Goal: Task Accomplishment & Management: Use online tool/utility

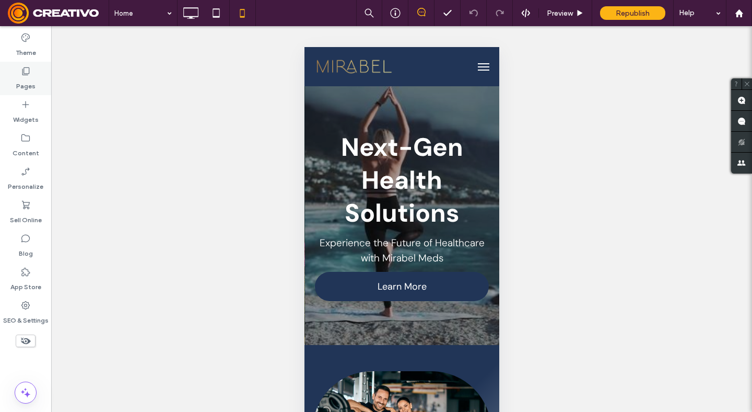
click at [21, 76] on label "Pages" at bounding box center [25, 83] width 19 height 15
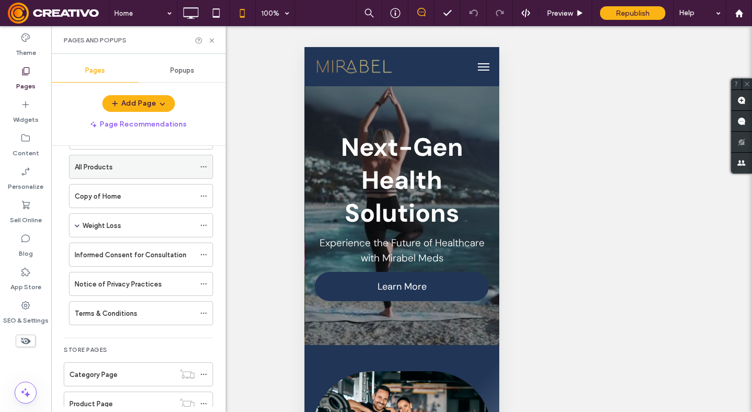
scroll to position [239, 0]
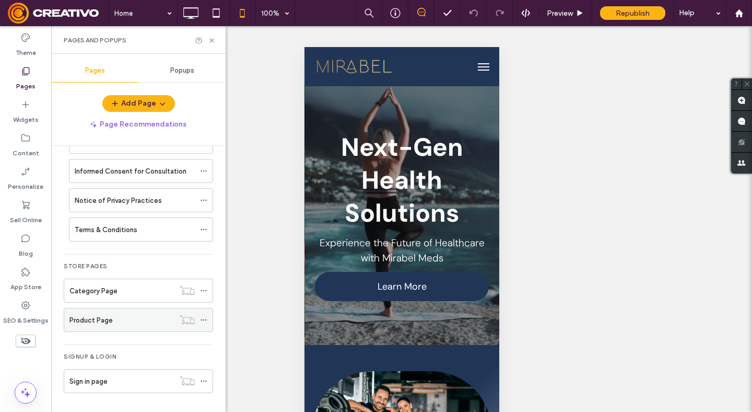
click at [118, 322] on div "Product Page" at bounding box center [121, 320] width 105 height 11
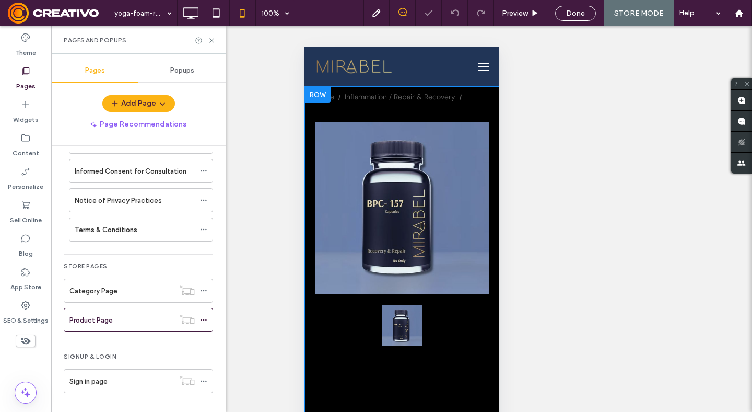
click at [323, 95] on div at bounding box center [317, 94] width 26 height 17
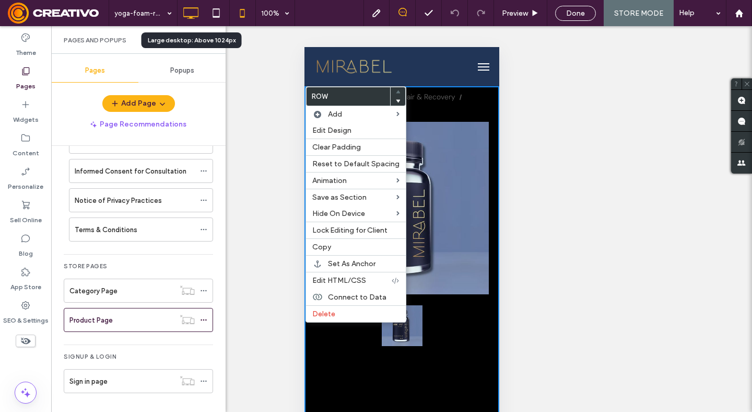
click at [196, 11] on icon at bounding box center [190, 13] width 21 height 21
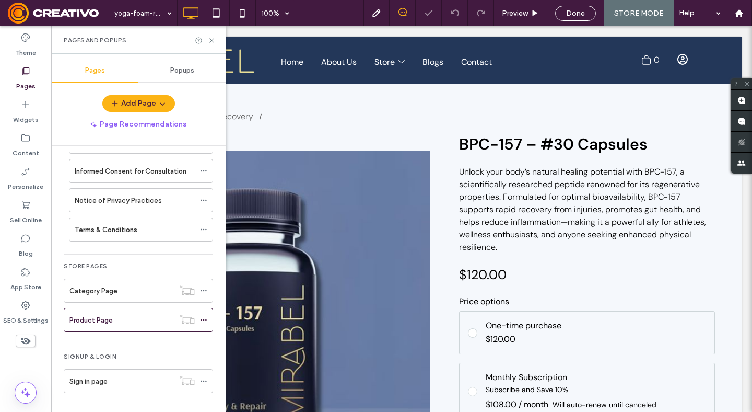
click at [212, 41] on icon at bounding box center [212, 41] width 8 height 8
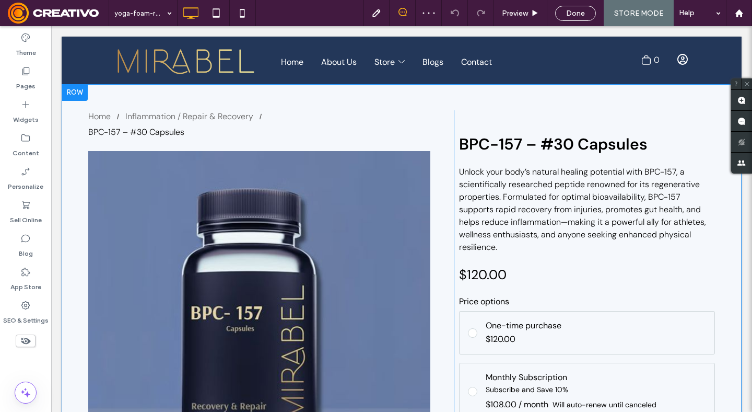
click at [84, 91] on div at bounding box center [75, 92] width 26 height 17
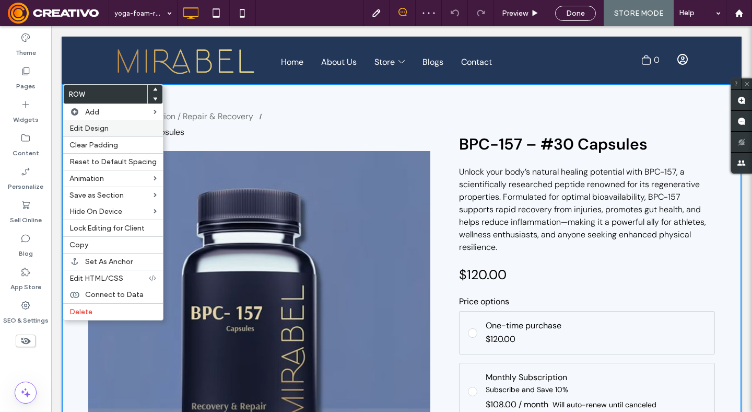
click at [96, 133] on div "Edit Design" at bounding box center [113, 128] width 100 height 16
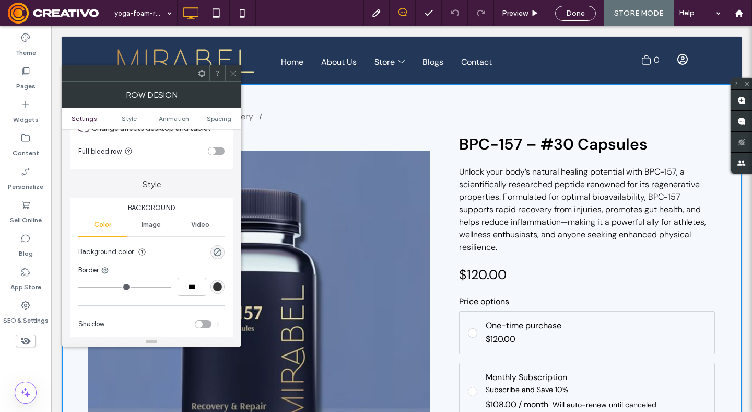
scroll to position [52, 0]
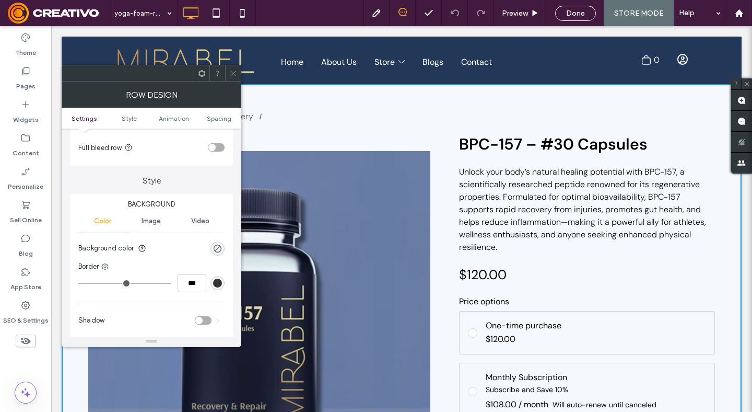
click at [233, 75] on icon at bounding box center [233, 73] width 8 height 8
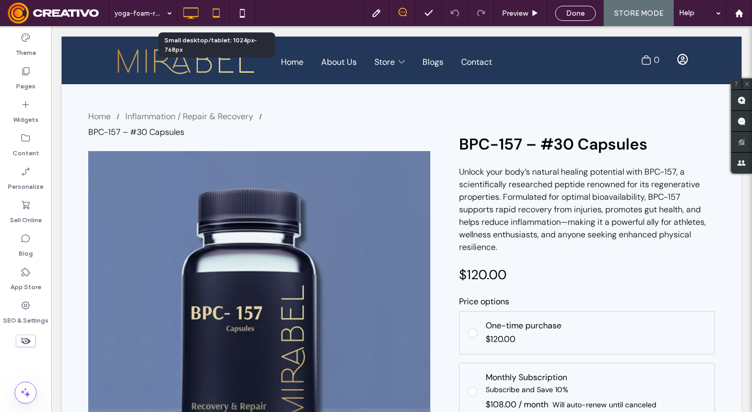
click at [222, 9] on icon at bounding box center [216, 13] width 21 height 21
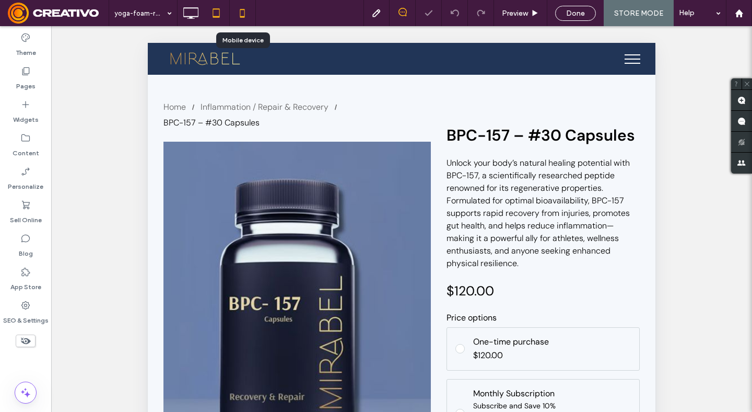
click at [240, 15] on icon at bounding box center [242, 13] width 21 height 21
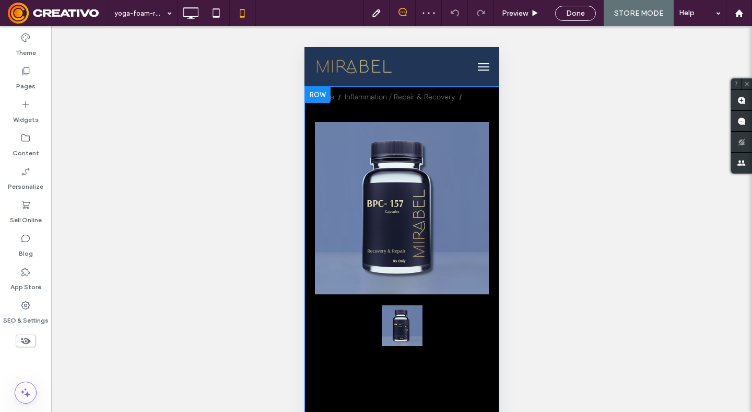
scroll to position [0, 0]
click at [324, 94] on div at bounding box center [317, 94] width 26 height 17
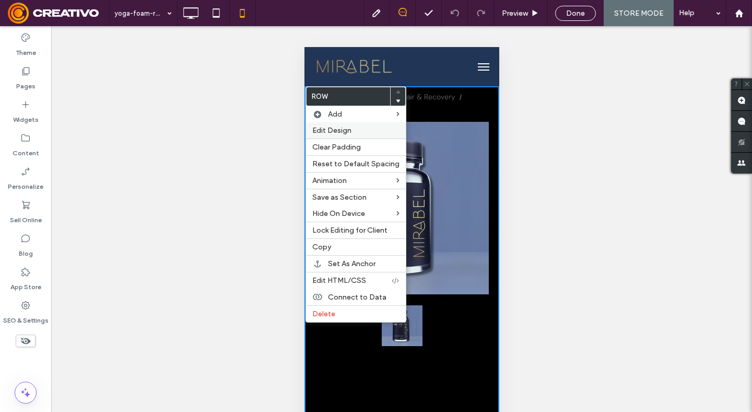
click at [336, 131] on span "Edit Design" at bounding box center [331, 130] width 39 height 9
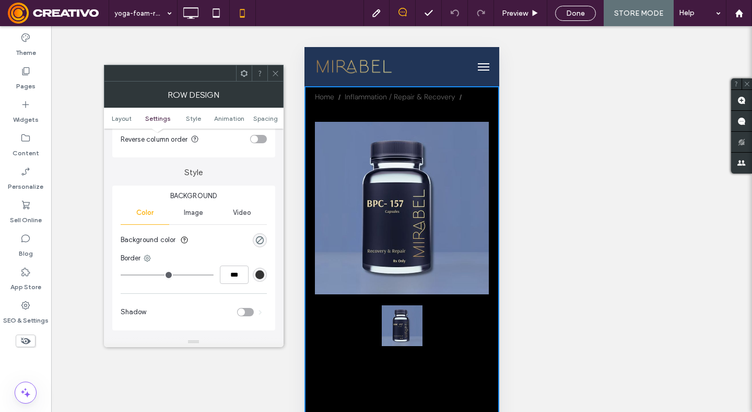
scroll to position [174, 0]
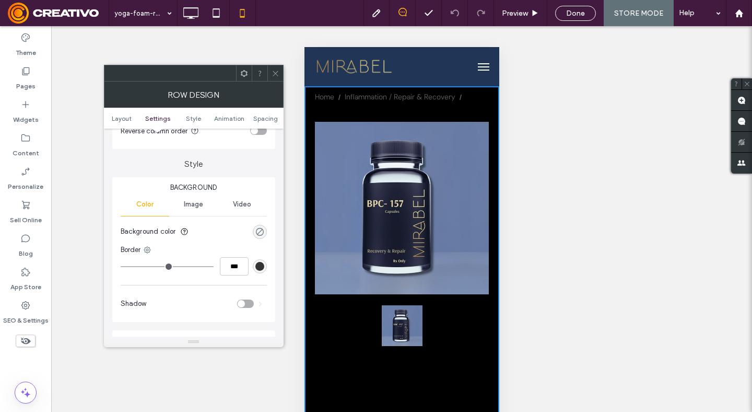
click at [257, 230] on div "rgba(0, 0, 0, 0)" at bounding box center [260, 231] width 9 height 9
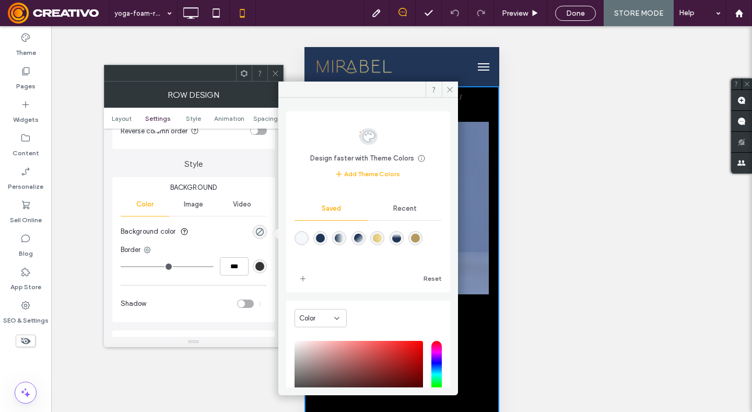
click at [304, 238] on div "rgba(245,248,252,1)" at bounding box center [301, 238] width 9 height 9
type input "*******"
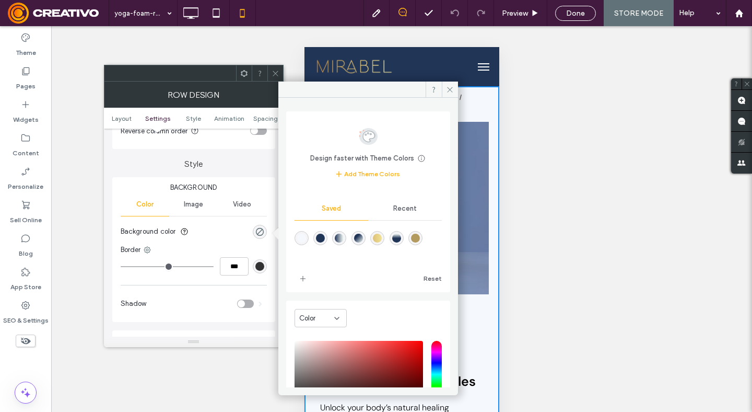
type input "***"
type input "****"
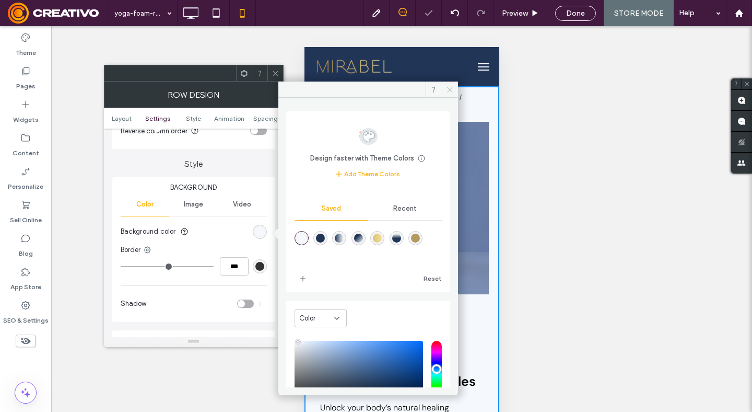
click at [449, 86] on icon at bounding box center [450, 90] width 8 height 8
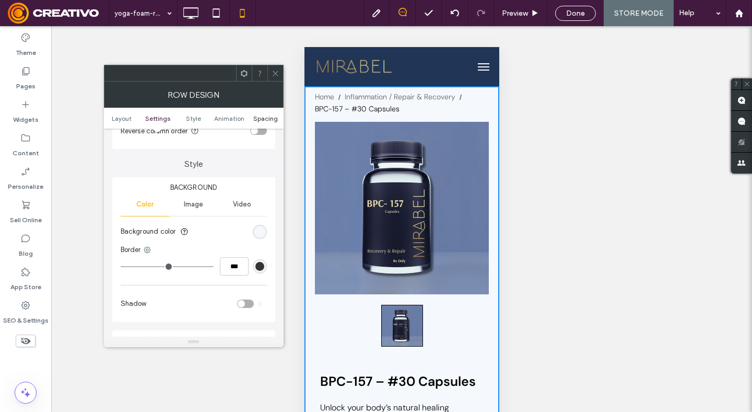
click at [264, 114] on span "Spacing" at bounding box center [265, 118] width 25 height 8
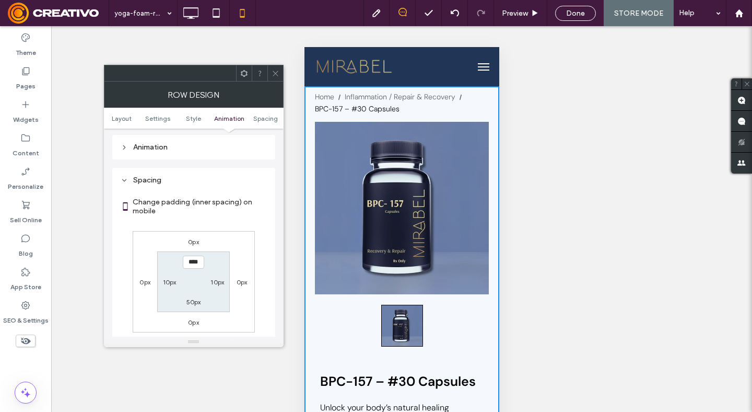
scroll to position [401, 0]
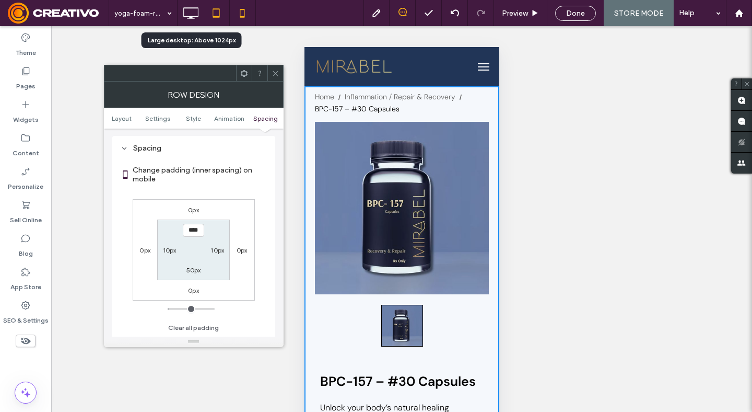
click at [216, 9] on icon at bounding box center [216, 13] width 21 height 21
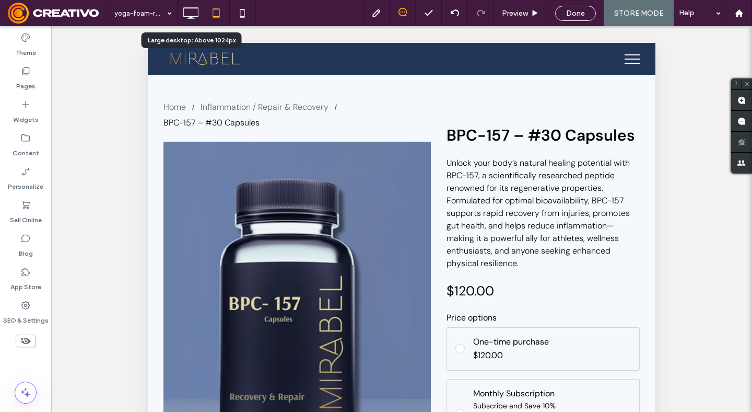
scroll to position [0, 0]
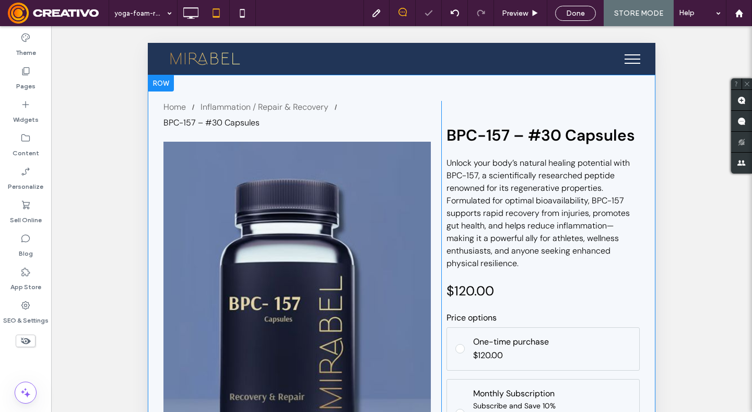
click at [160, 87] on div at bounding box center [161, 83] width 26 height 17
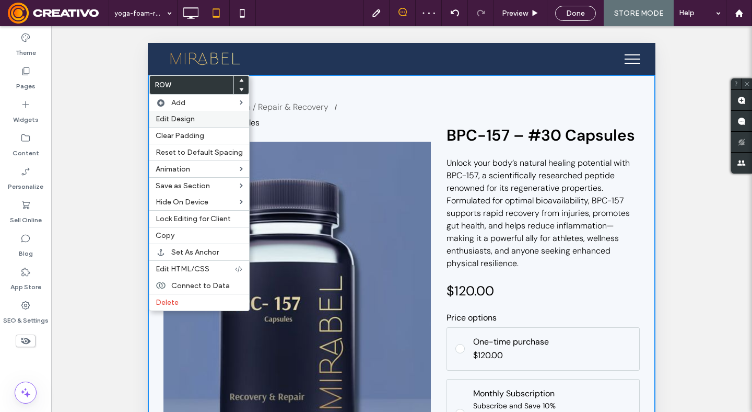
click at [181, 122] on span "Edit Design" at bounding box center [175, 118] width 39 height 9
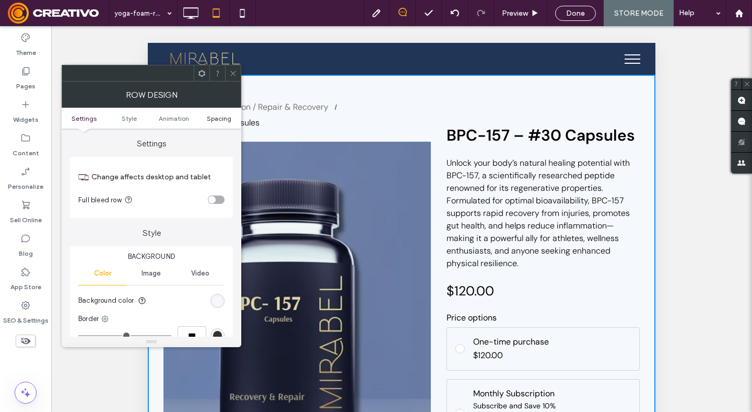
click at [213, 116] on span "Spacing" at bounding box center [219, 118] width 25 height 8
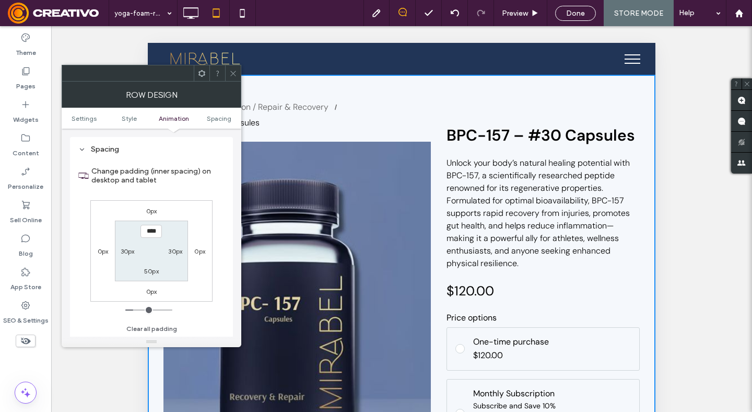
scroll to position [296, 0]
click at [235, 77] on icon at bounding box center [233, 73] width 8 height 8
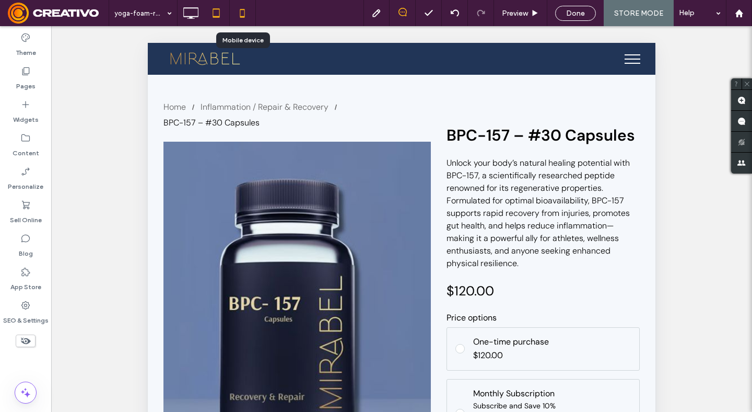
click at [235, 18] on icon at bounding box center [242, 13] width 21 height 21
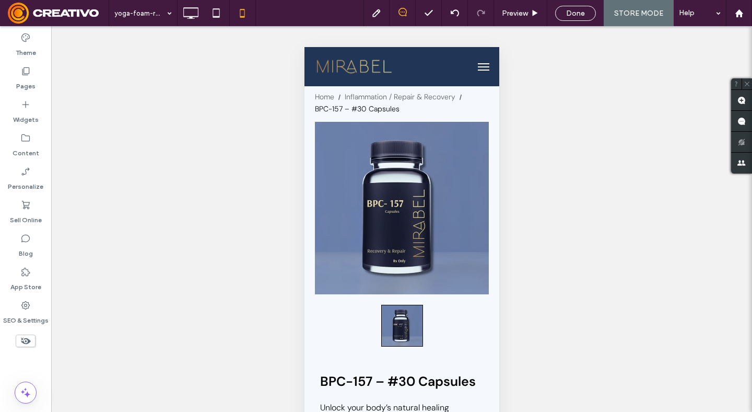
scroll to position [0, 0]
click at [320, 95] on div at bounding box center [317, 94] width 26 height 17
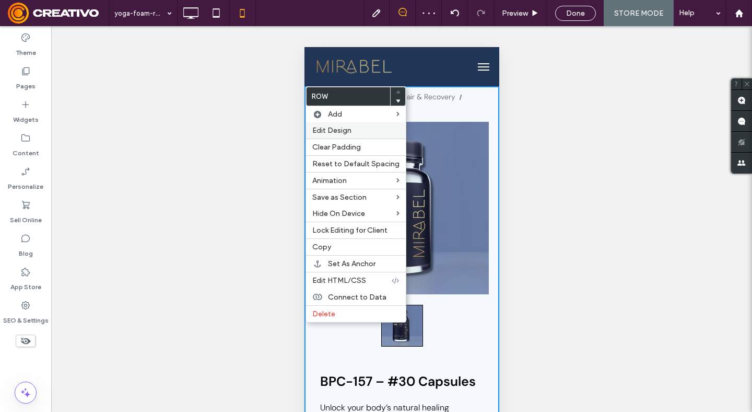
click at [326, 132] on span "Edit Design" at bounding box center [331, 130] width 39 height 9
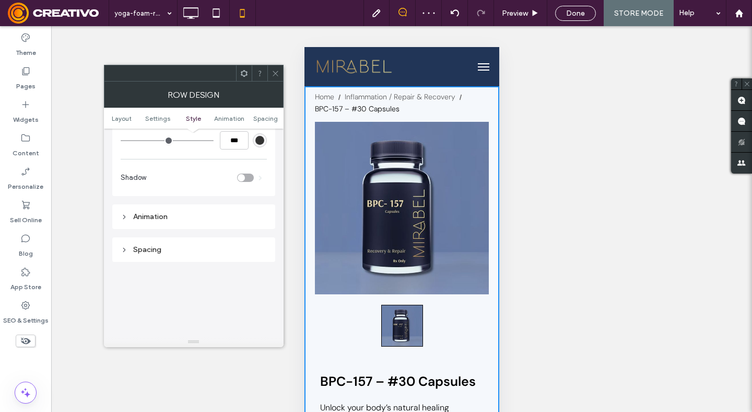
scroll to position [301, 0]
click at [193, 243] on div "Spacing" at bounding box center [194, 248] width 146 height 14
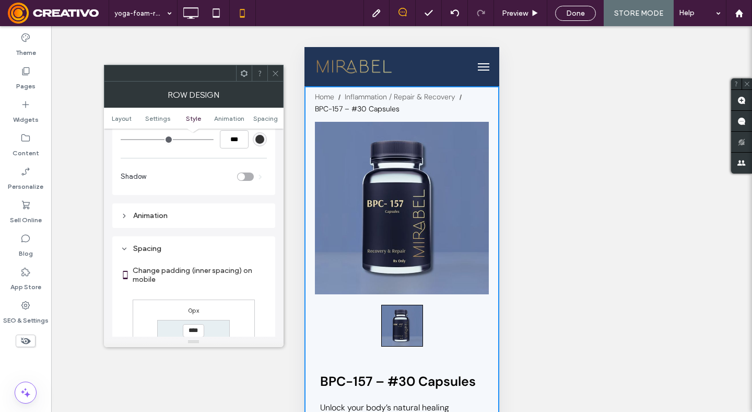
scroll to position [398, 0]
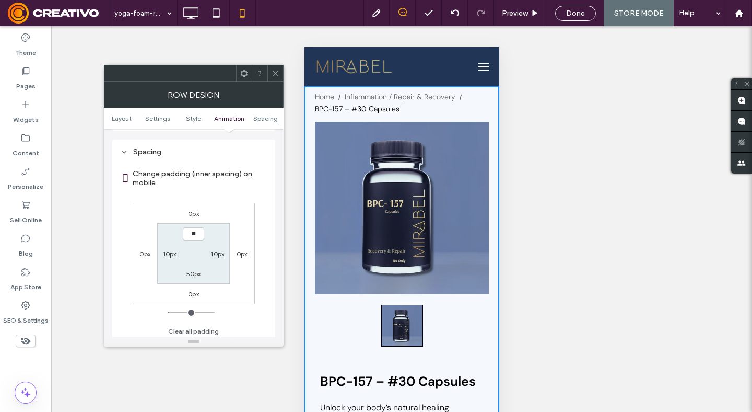
type input "****"
type input "**"
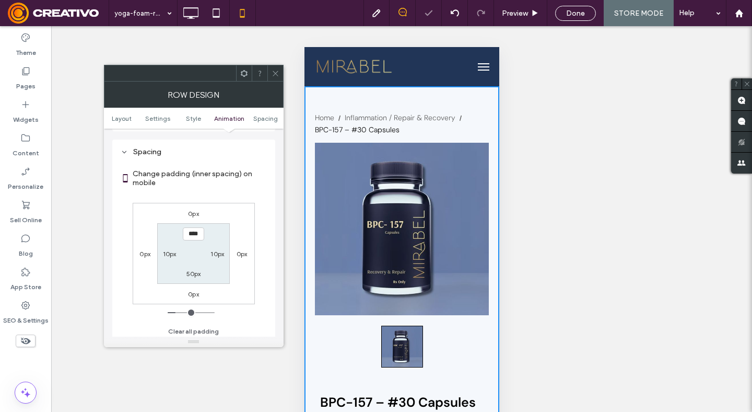
click at [274, 76] on icon at bounding box center [276, 73] width 8 height 8
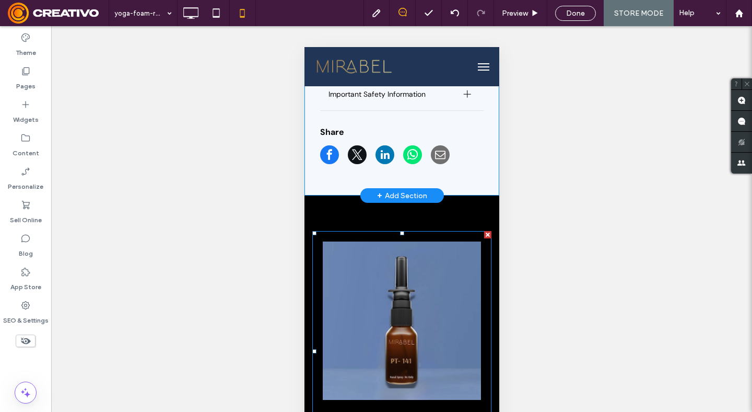
scroll to position [730, 0]
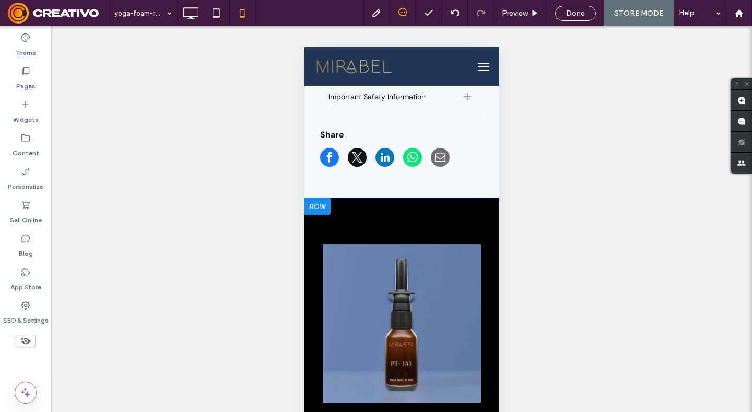
click at [318, 203] on div at bounding box center [317, 206] width 26 height 17
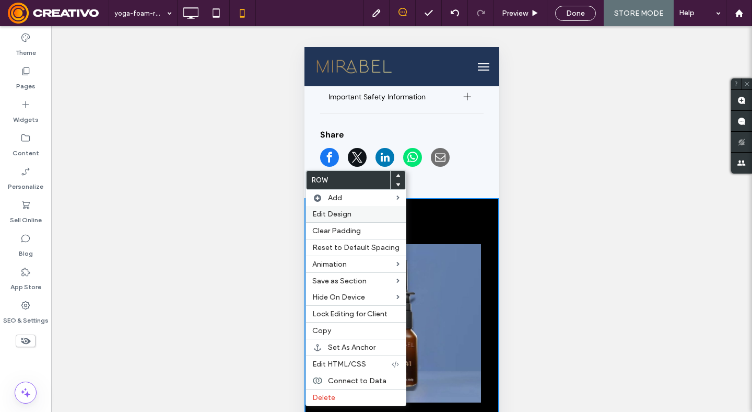
click at [329, 218] on span "Edit Design" at bounding box center [331, 214] width 39 height 9
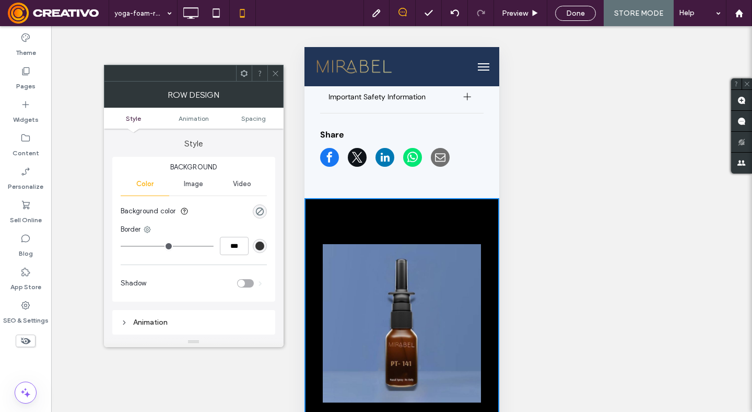
click at [264, 214] on div "rgba(0, 0, 0, 0)" at bounding box center [260, 211] width 14 height 14
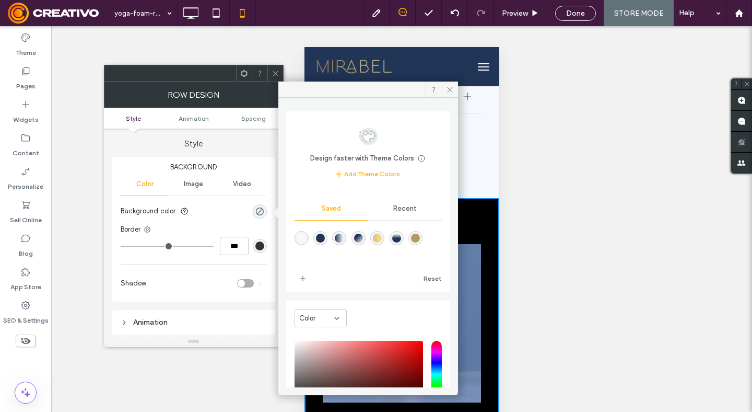
click at [302, 239] on div "rgba(245,248,252,1)" at bounding box center [301, 238] width 9 height 9
type input "*******"
type input "***"
type input "****"
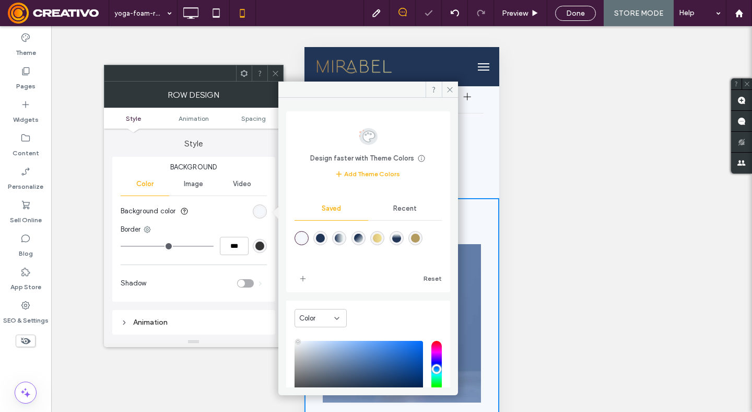
click at [274, 73] on icon at bounding box center [276, 73] width 8 height 8
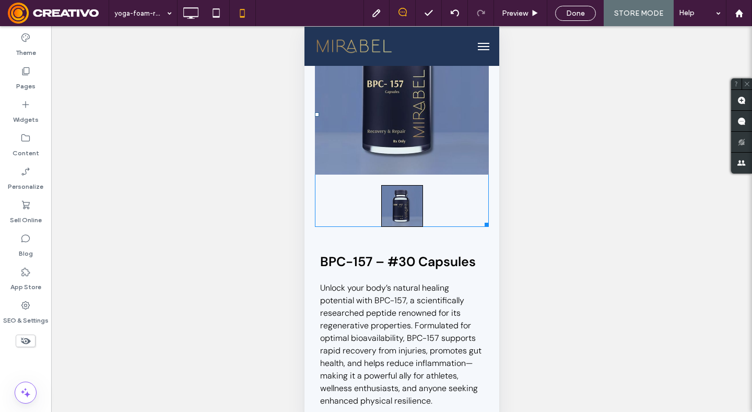
scroll to position [0, 0]
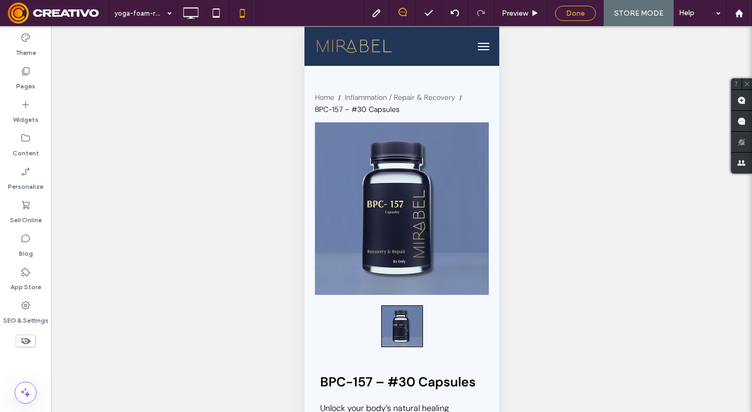
click at [583, 11] on span "Done" at bounding box center [575, 13] width 19 height 9
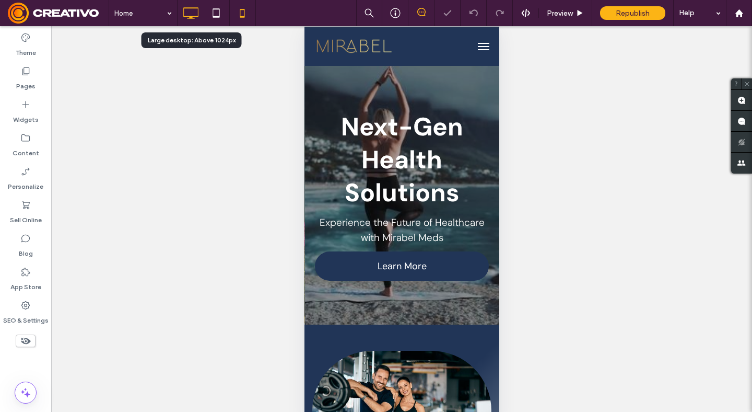
click at [190, 14] on icon at bounding box center [190, 13] width 21 height 21
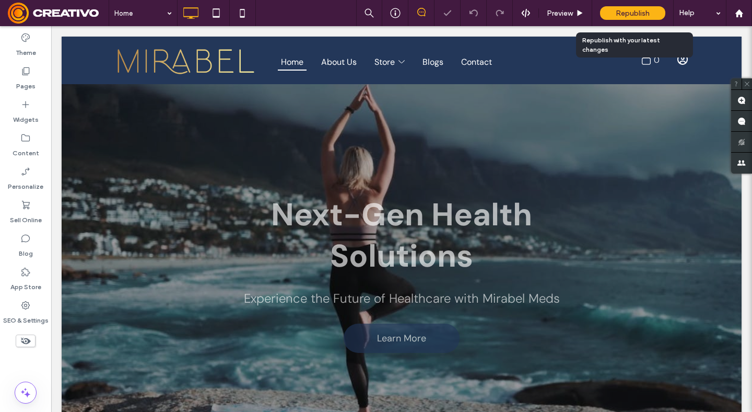
click at [635, 18] on div "Republish" at bounding box center [632, 13] width 65 height 14
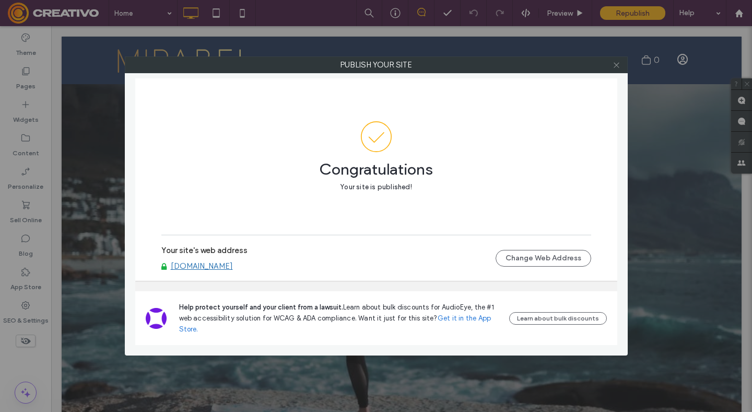
click at [618, 65] on icon at bounding box center [617, 65] width 8 height 8
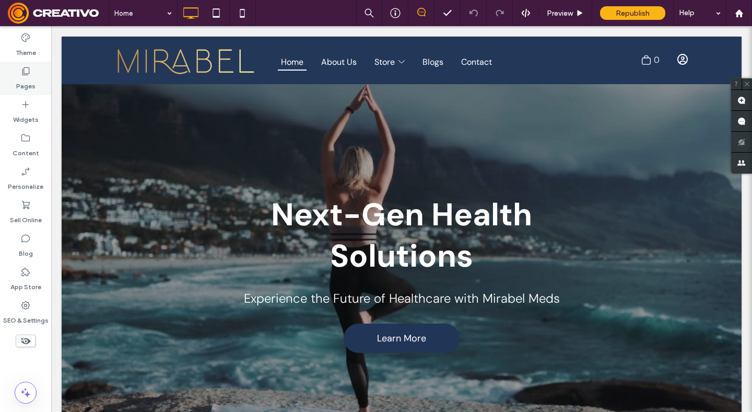
click at [31, 89] on label "Pages" at bounding box center [25, 83] width 19 height 15
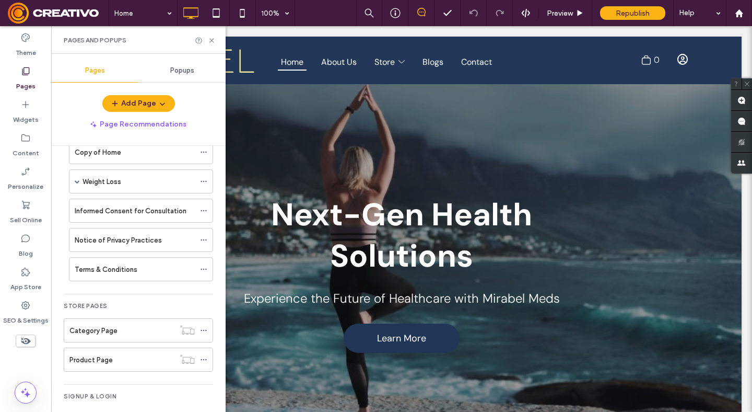
scroll to position [236, 0]
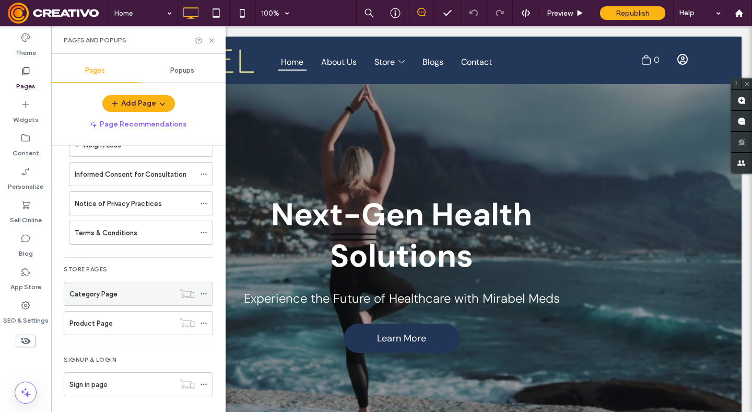
click at [107, 295] on label "Category Page" at bounding box center [93, 294] width 48 height 18
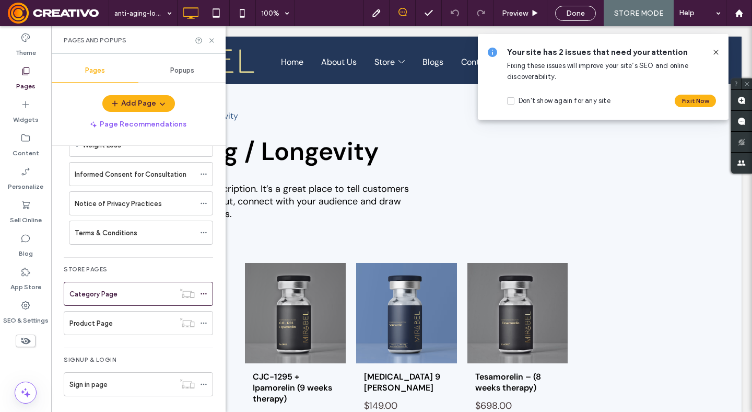
scroll to position [0, 0]
click at [213, 44] on div "Pages and Popups" at bounding box center [138, 40] width 175 height 28
click at [210, 41] on icon at bounding box center [212, 41] width 8 height 8
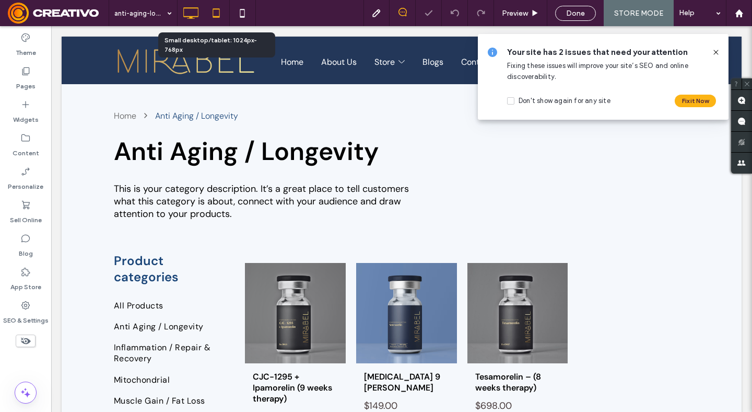
click at [221, 17] on icon at bounding box center [216, 13] width 21 height 21
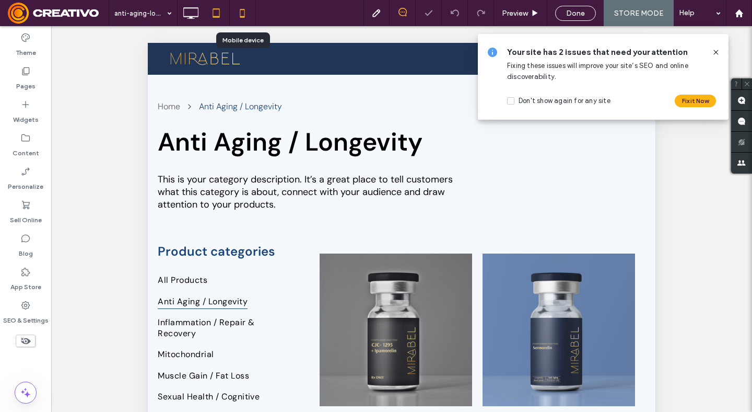
click at [240, 16] on icon at bounding box center [242, 13] width 21 height 21
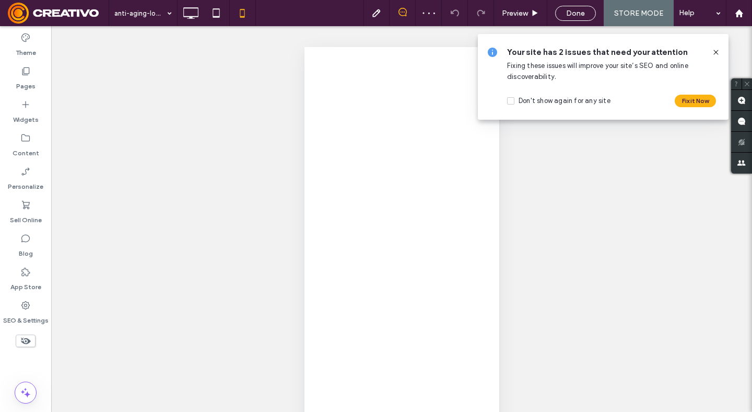
click at [714, 50] on icon at bounding box center [716, 52] width 8 height 8
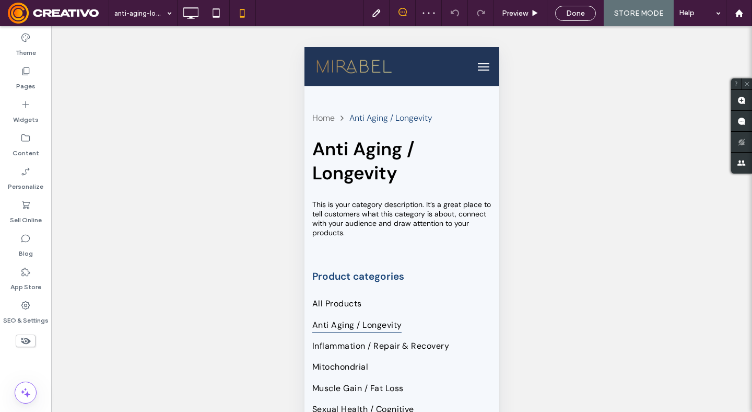
click at [486, 69] on span "menu" at bounding box center [483, 69] width 11 height 1
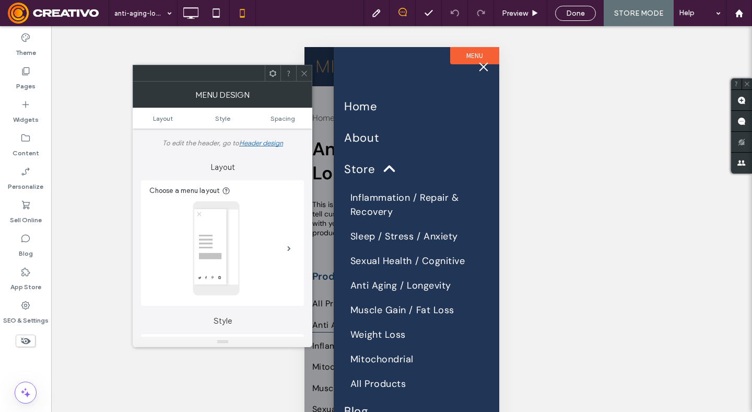
click at [486, 69] on span "menu" at bounding box center [483, 66] width 9 height 9
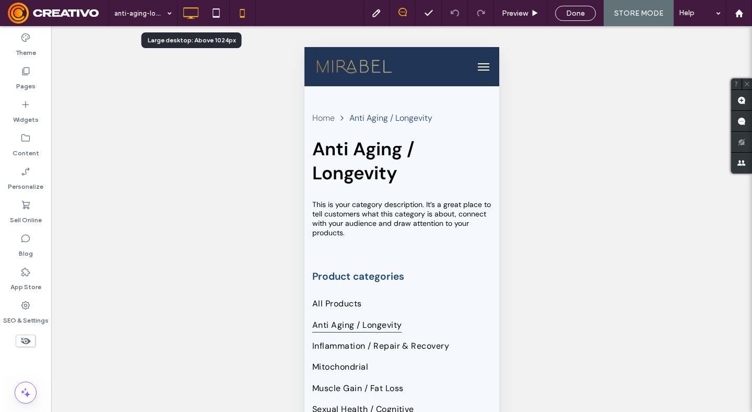
click at [194, 20] on icon at bounding box center [190, 13] width 21 height 21
